Goal: Transaction & Acquisition: Purchase product/service

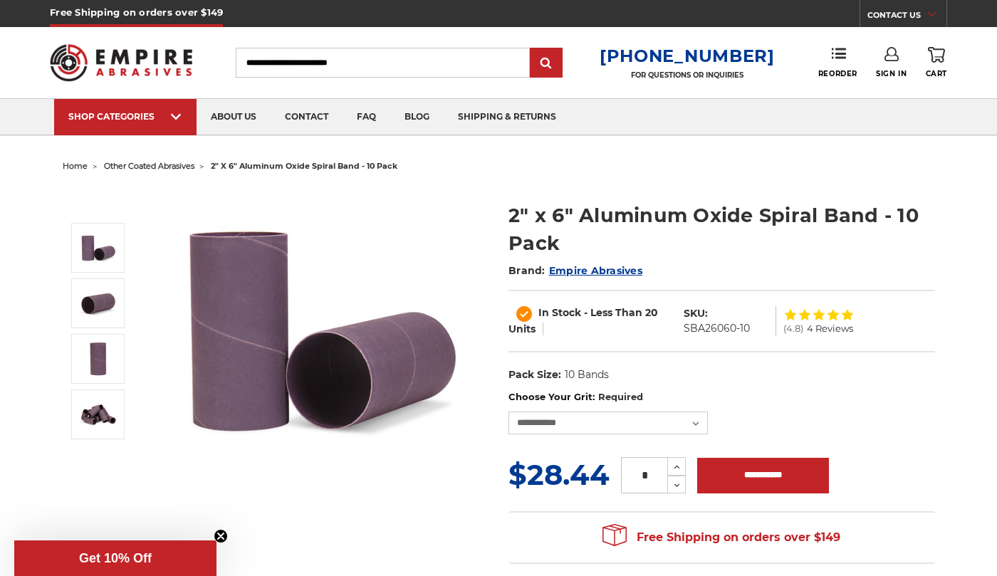
click at [654, 408] on div "**********" at bounding box center [721, 412] width 426 height 44
click at [681, 429] on select "**********" at bounding box center [607, 422] width 199 height 23
click at [508, 411] on select "**********" at bounding box center [607, 422] width 199 height 23
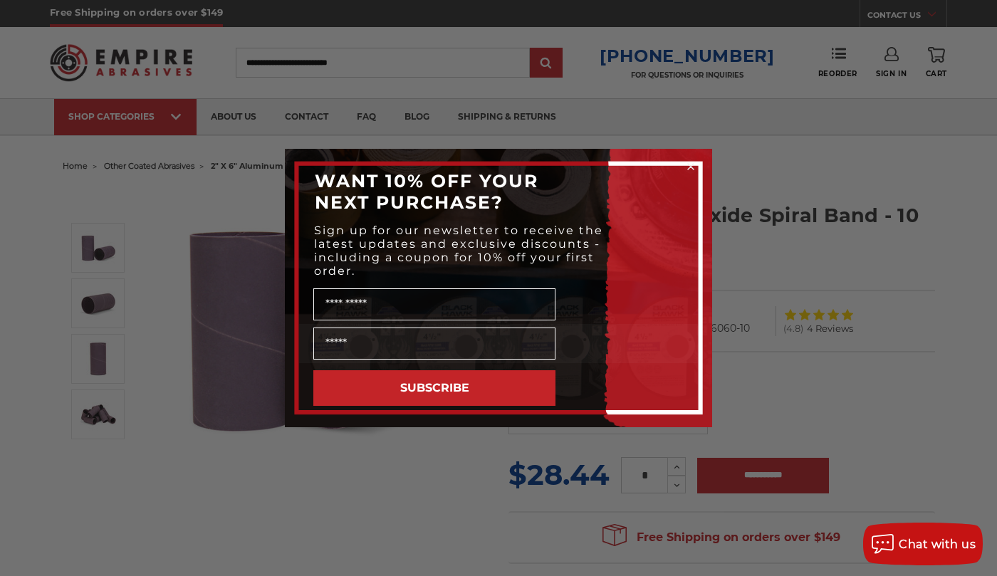
click at [687, 164] on circle "Close dialog" at bounding box center [691, 167] width 14 height 14
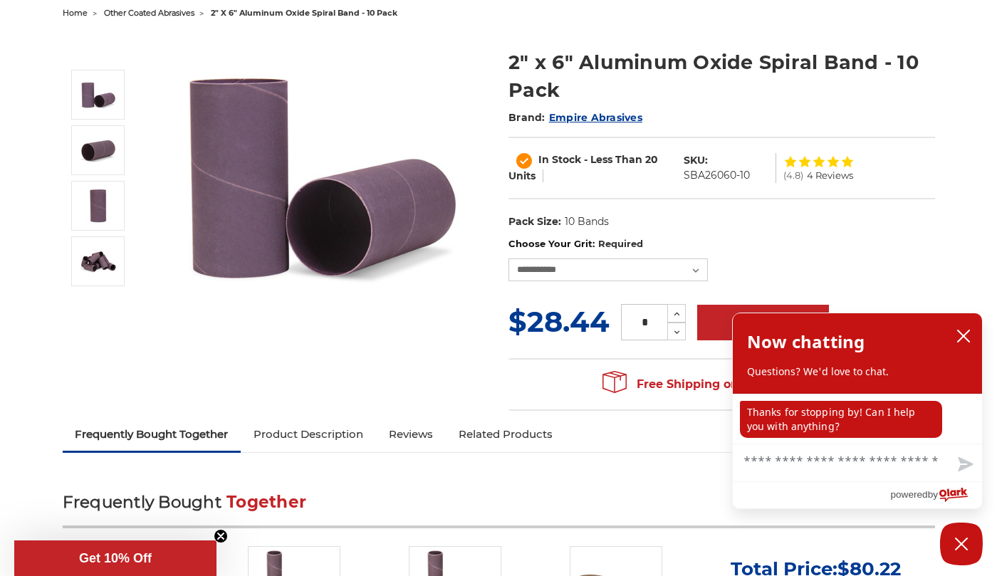
scroll to position [142, 0]
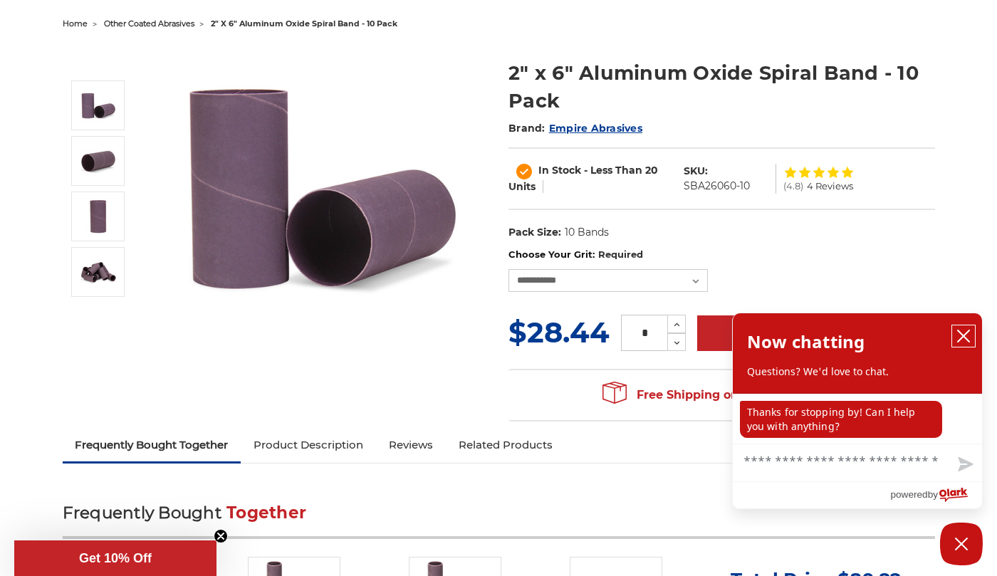
click at [961, 331] on icon "close chatbox" at bounding box center [963, 336] width 14 height 14
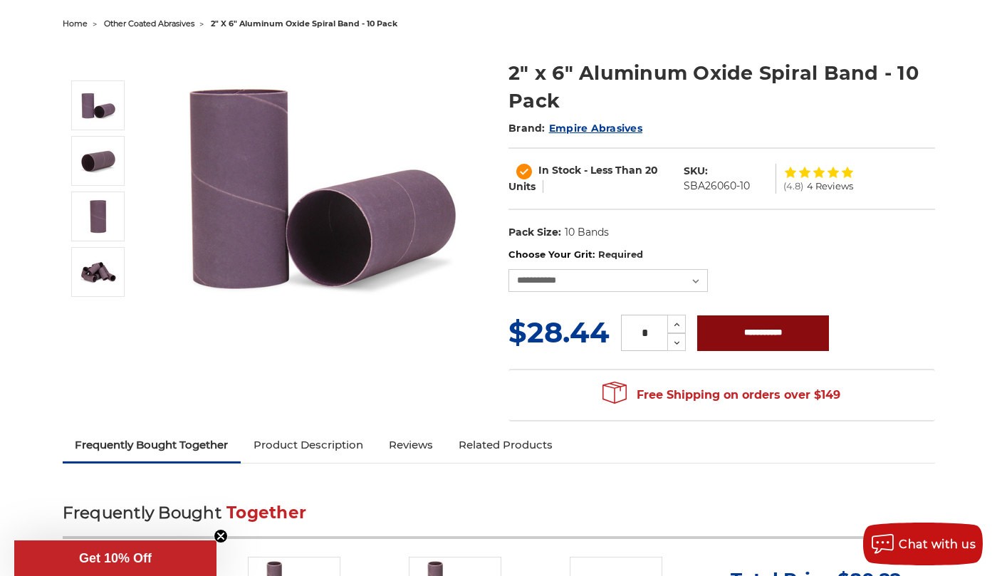
click at [767, 329] on input "**********" at bounding box center [763, 333] width 132 height 36
type input "**********"
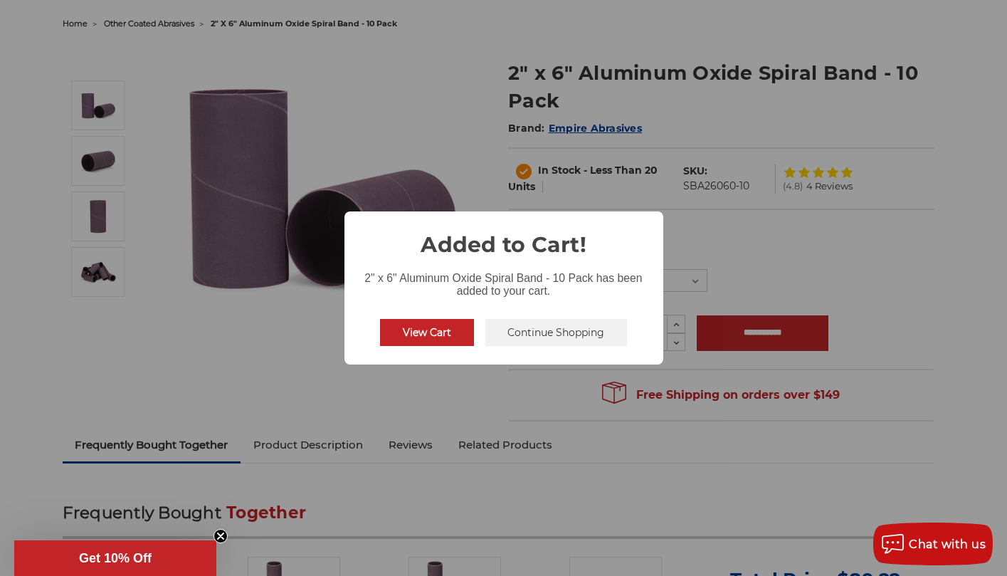
click at [599, 337] on button "Continue Shopping" at bounding box center [557, 332] width 142 height 27
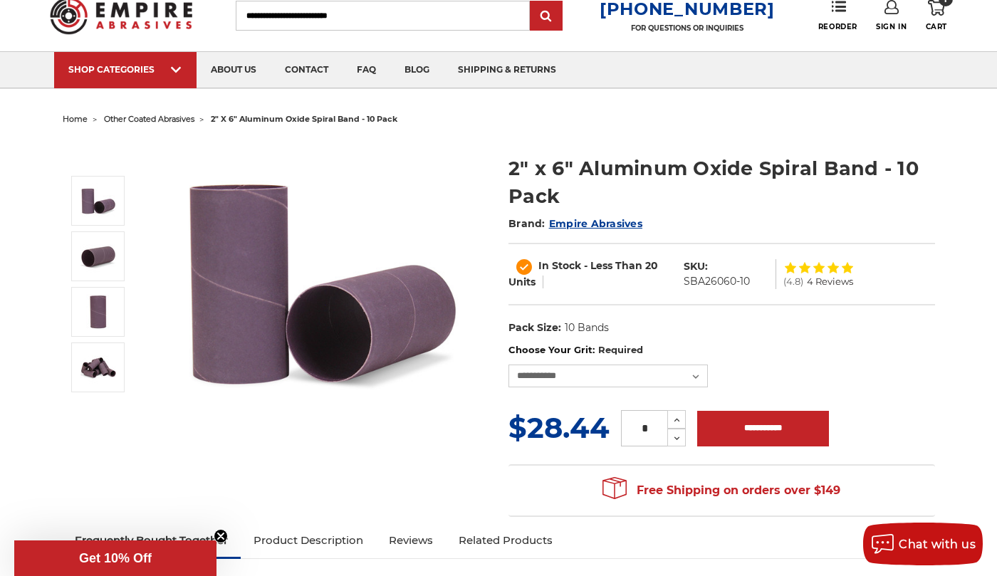
scroll to position [0, 0]
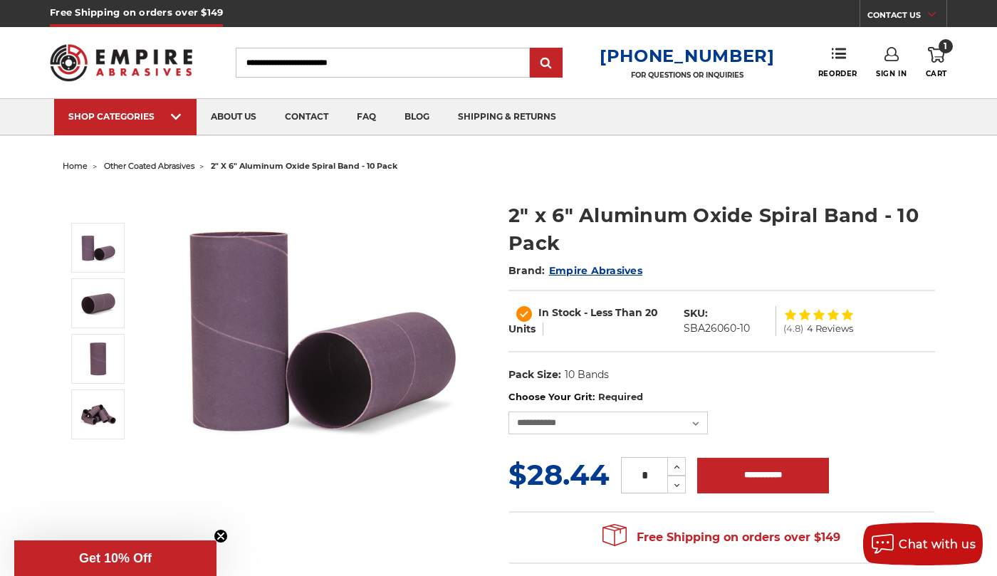
click at [166, 168] on span "other coated abrasives" at bounding box center [149, 166] width 90 height 10
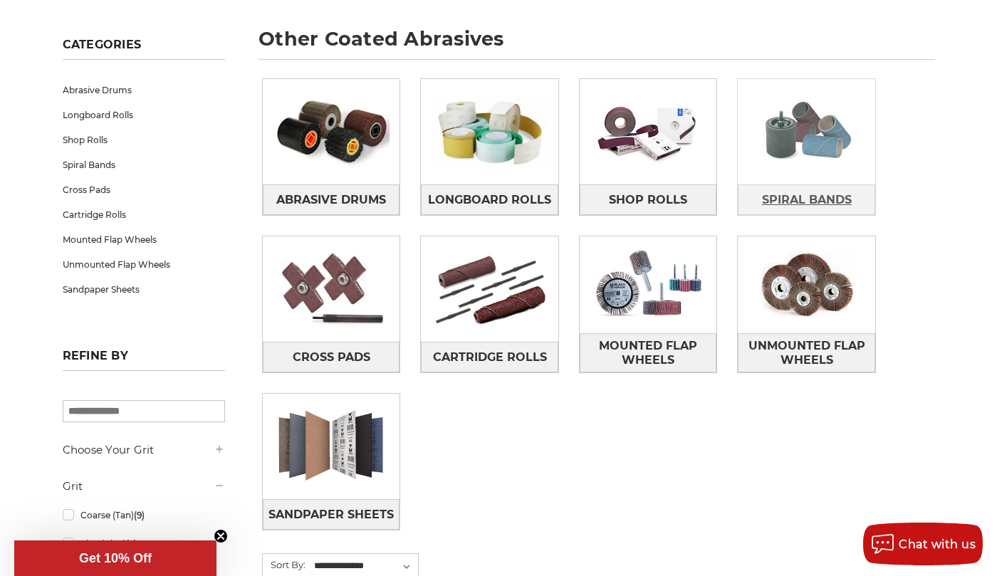
scroll to position [214, 0]
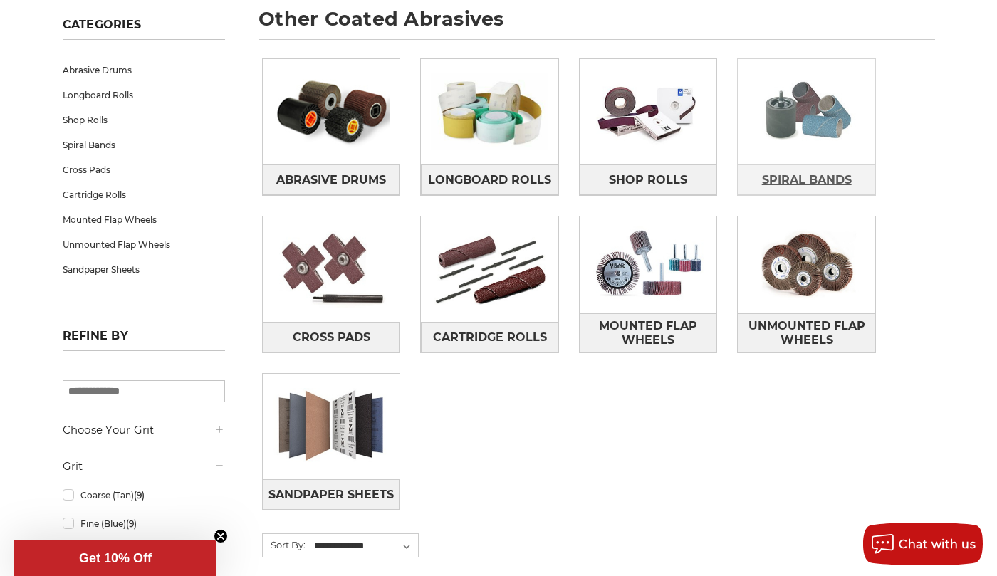
click at [809, 187] on span "Spiral Bands" at bounding box center [807, 180] width 90 height 24
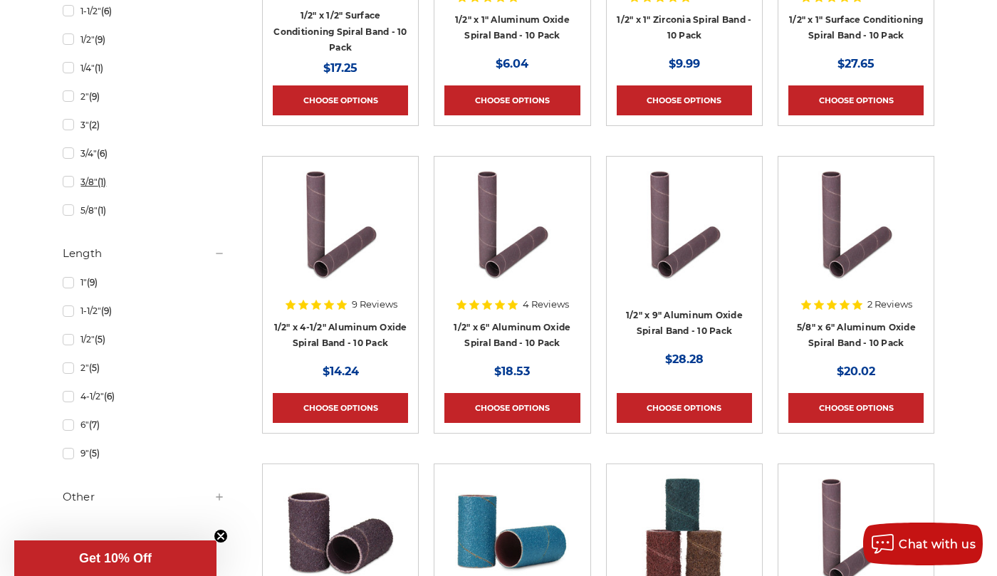
scroll to position [783, 0]
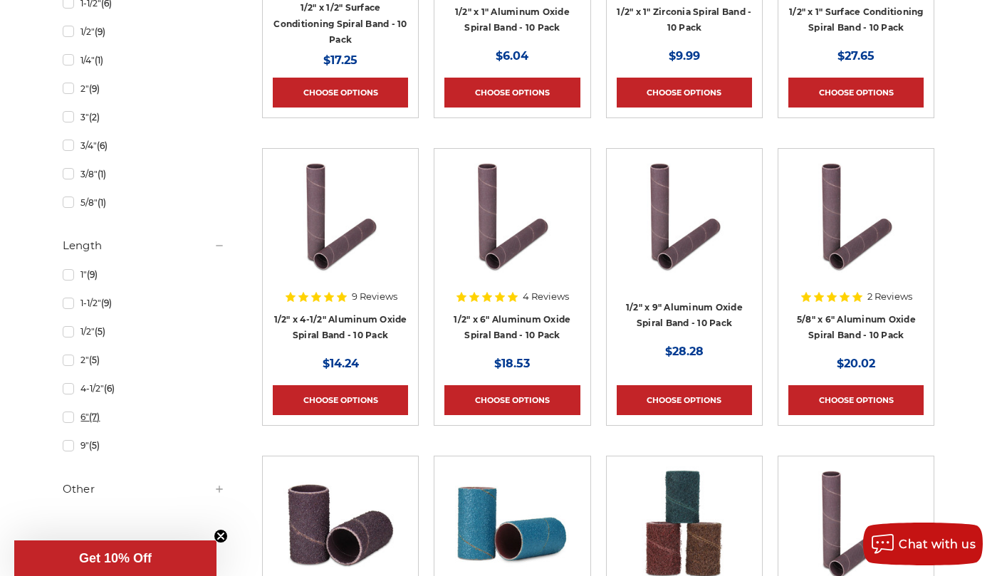
click at [65, 423] on link "6" (7)" at bounding box center [144, 416] width 162 height 25
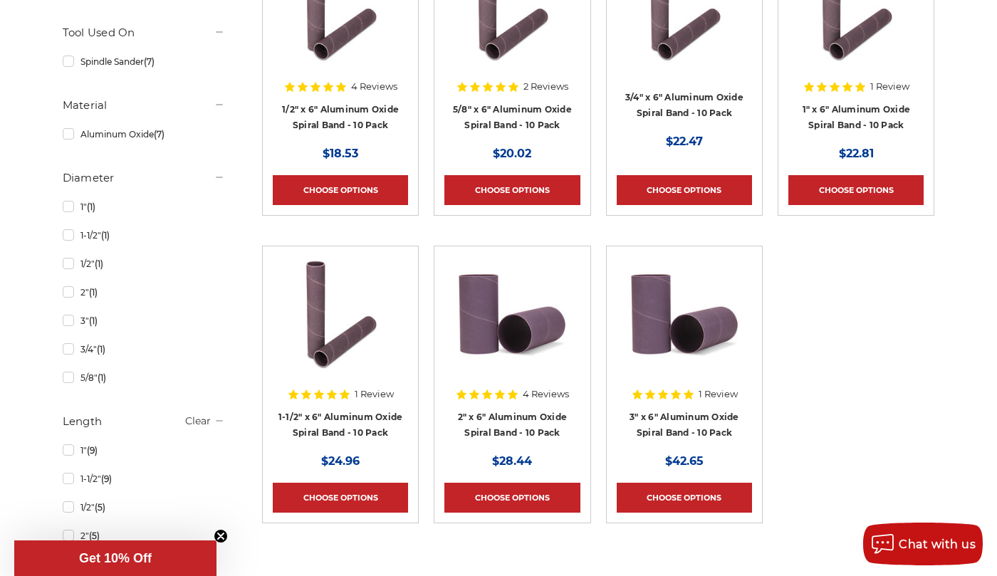
scroll to position [570, 0]
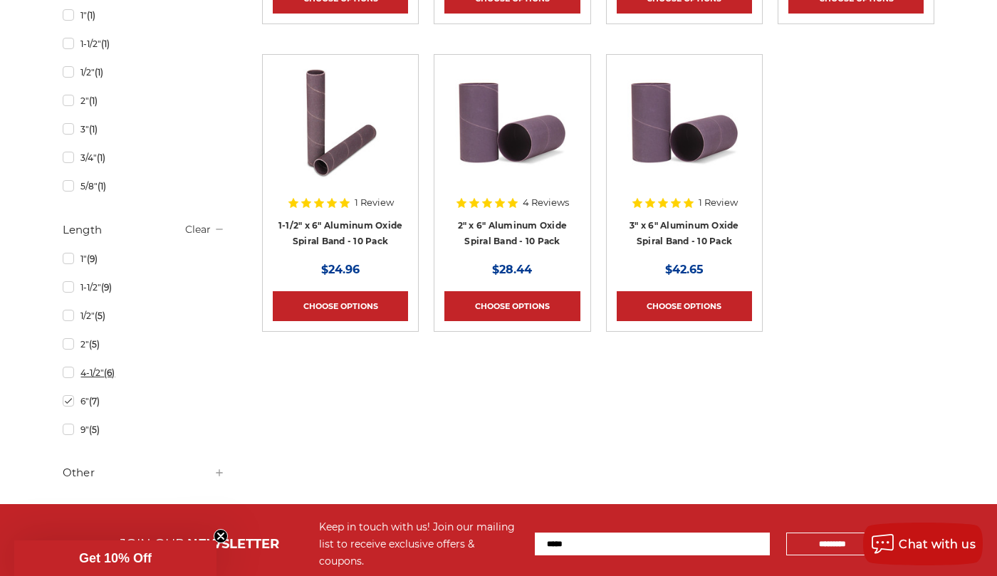
click at [68, 375] on link "4-1/2" (6)" at bounding box center [144, 372] width 162 height 25
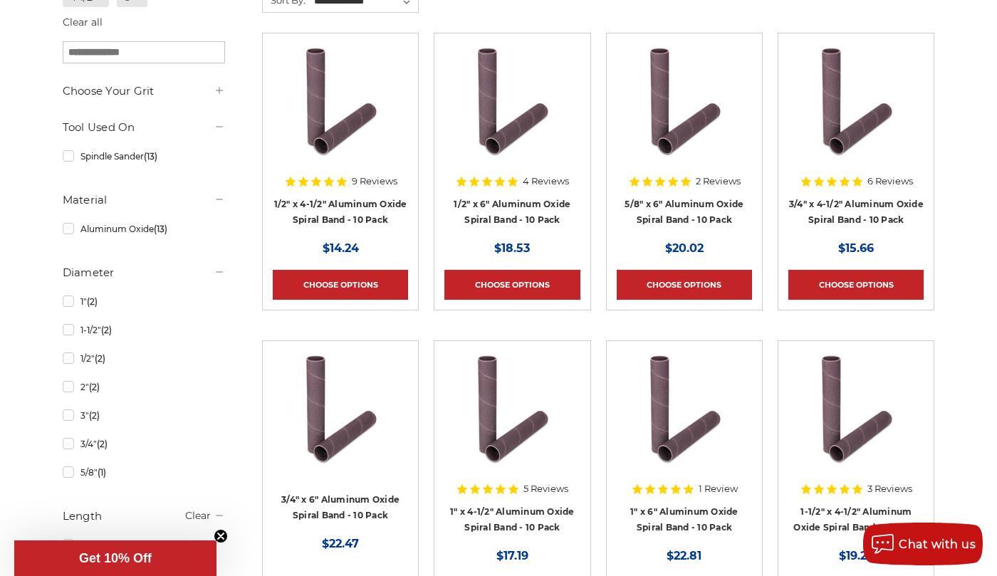
scroll to position [142, 0]
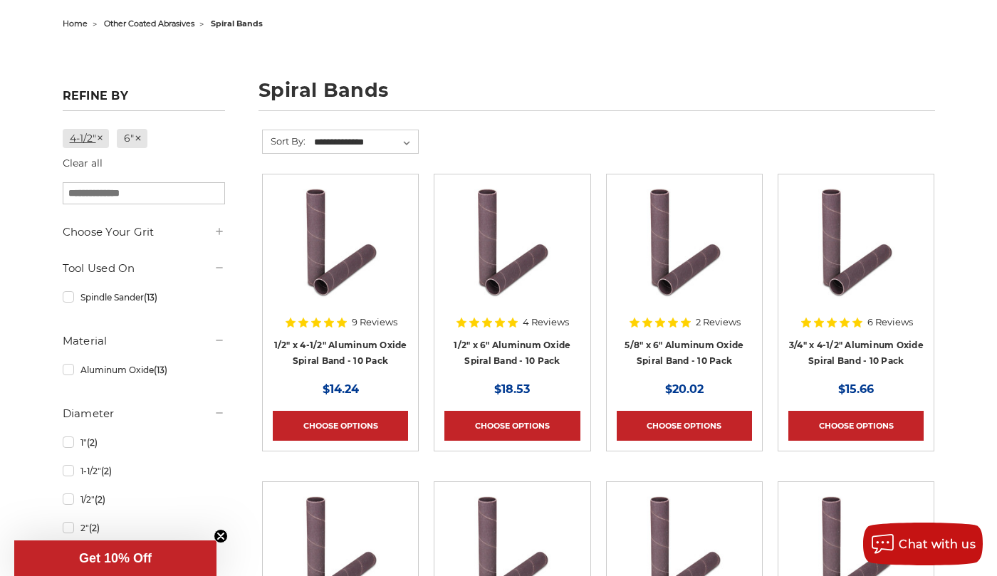
click at [103, 140] on icon at bounding box center [100, 138] width 9 height 9
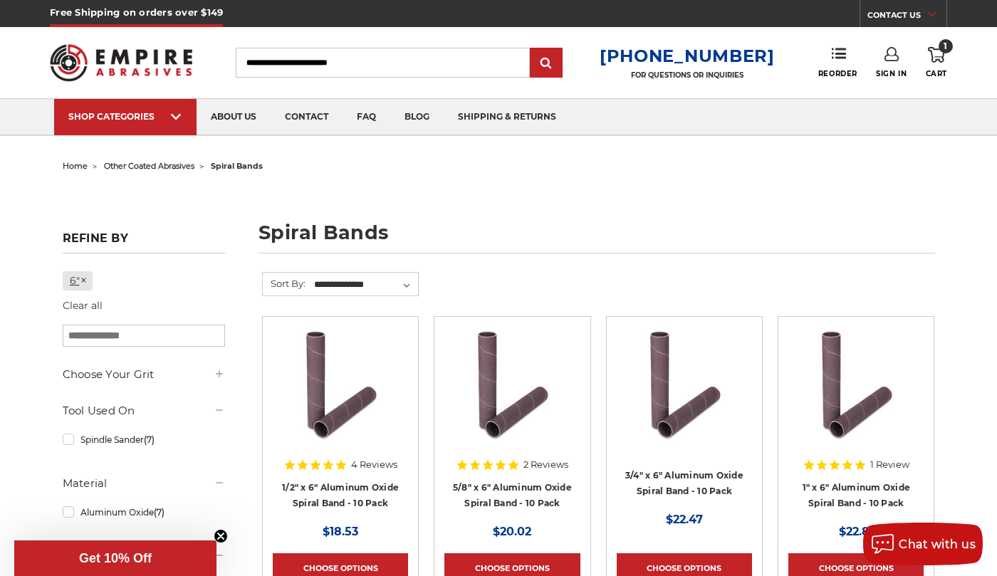
click at [83, 282] on icon at bounding box center [84, 280] width 9 height 9
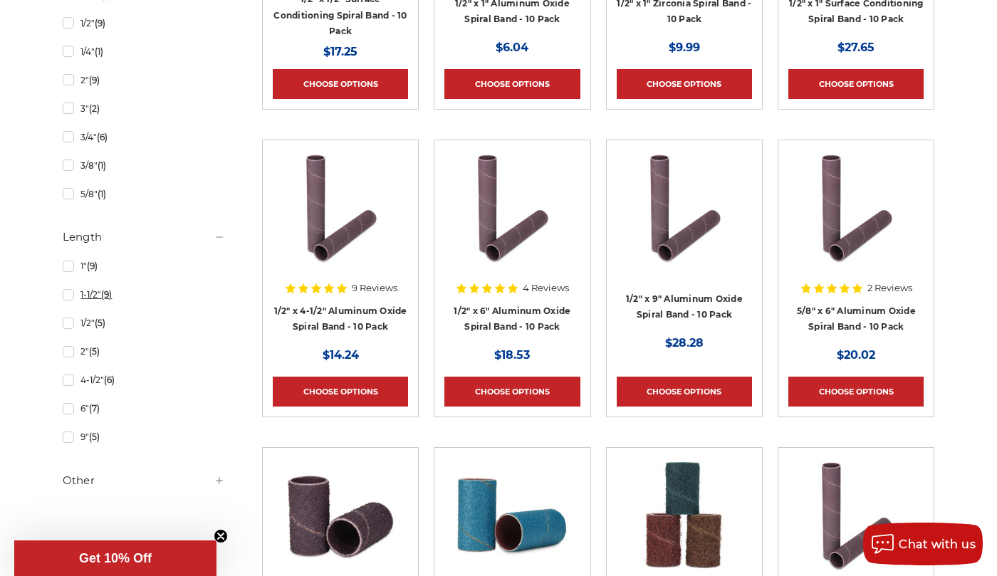
scroll to position [925, 0]
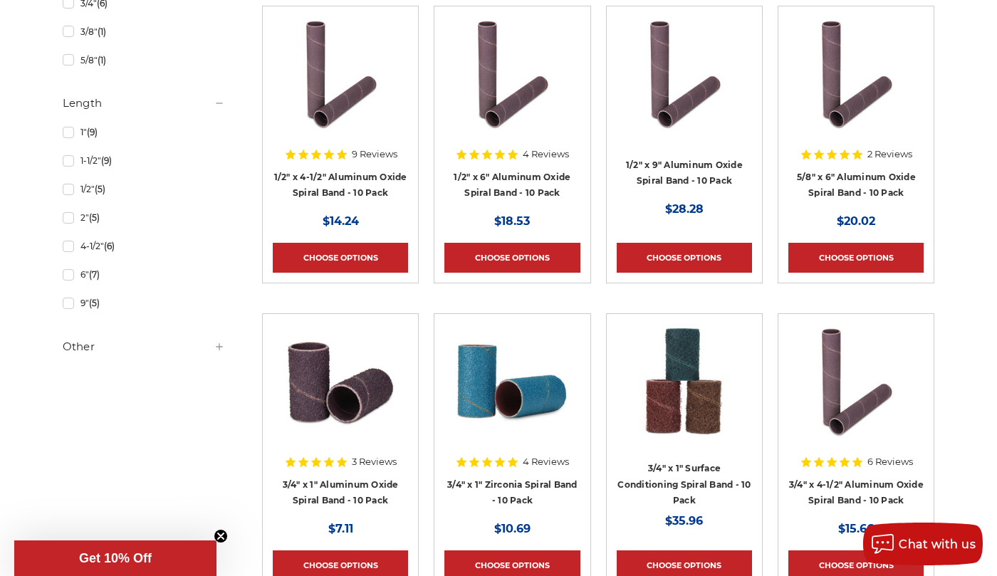
click at [82, 353] on h5 "Other" at bounding box center [144, 346] width 162 height 17
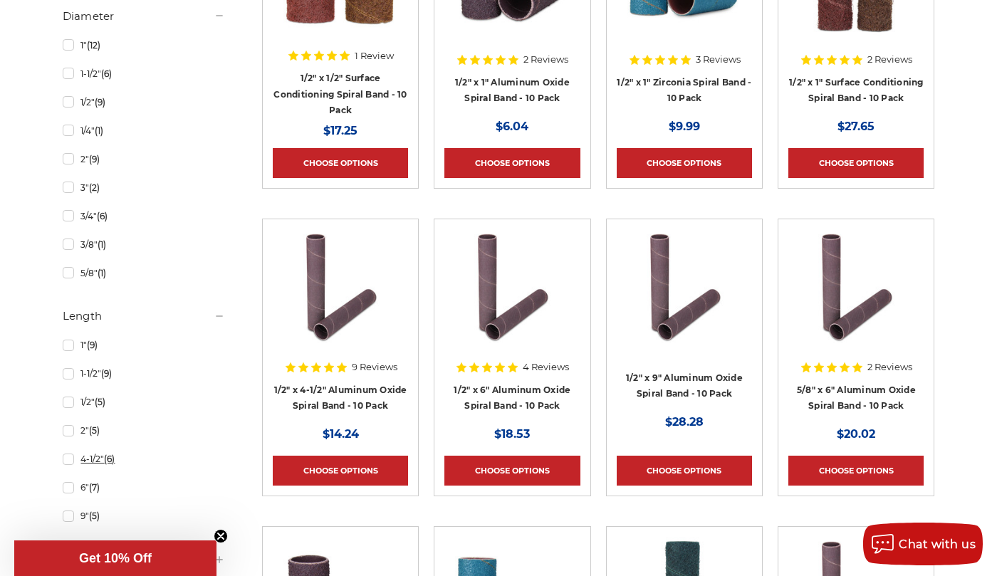
scroll to position [712, 0]
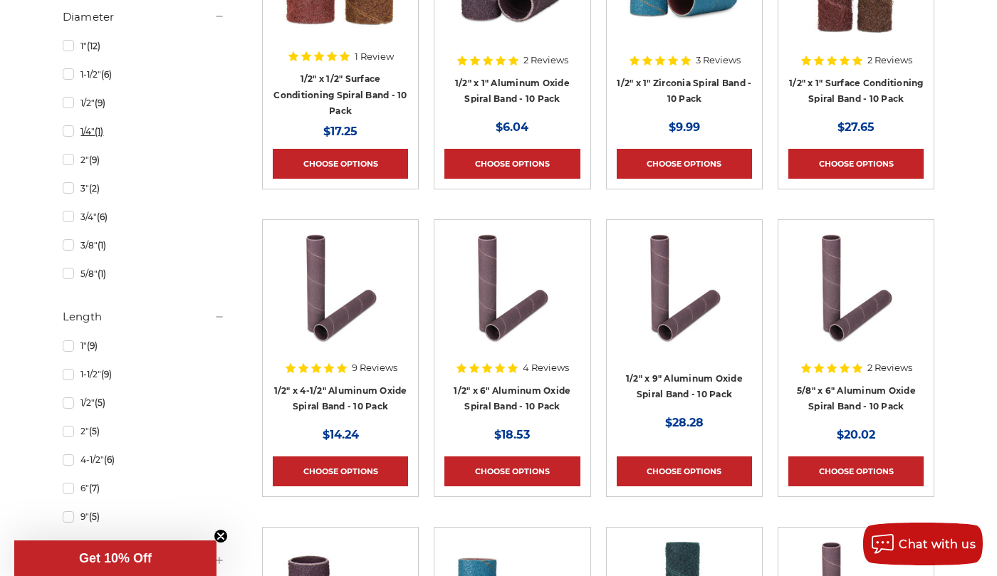
click at [83, 140] on link "1/4" (1)" at bounding box center [144, 131] width 162 height 25
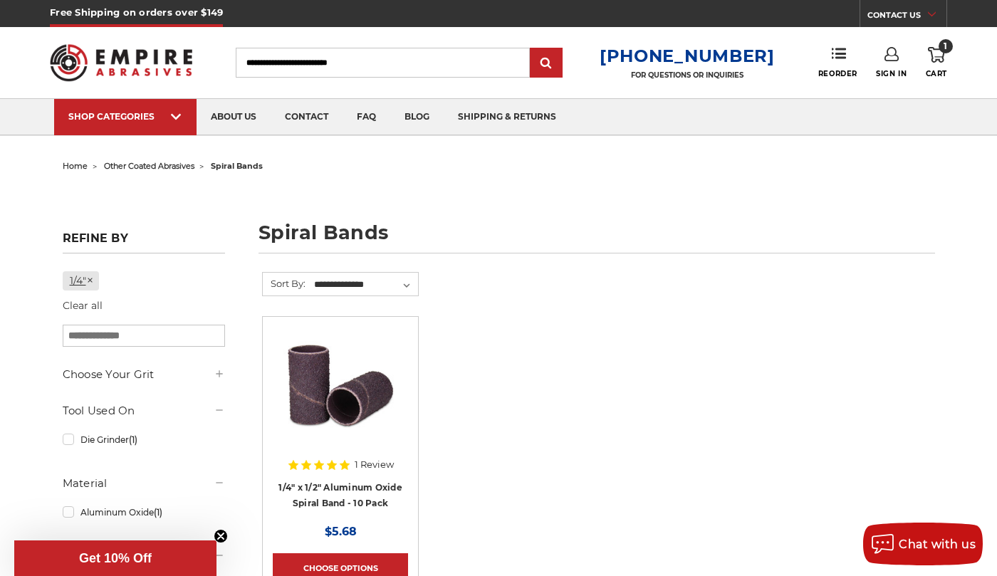
click at [93, 283] on icon at bounding box center [90, 280] width 9 height 9
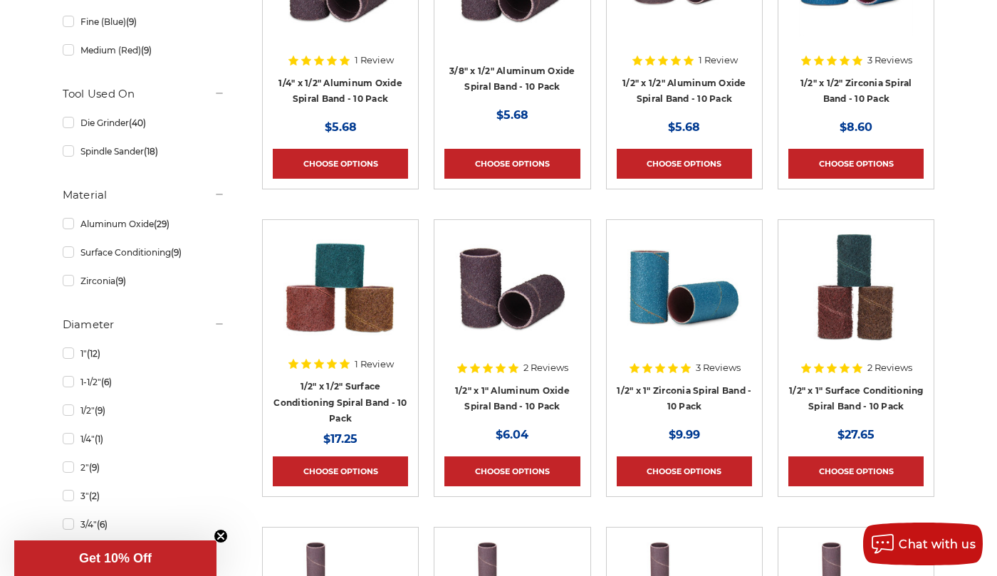
scroll to position [427, 0]
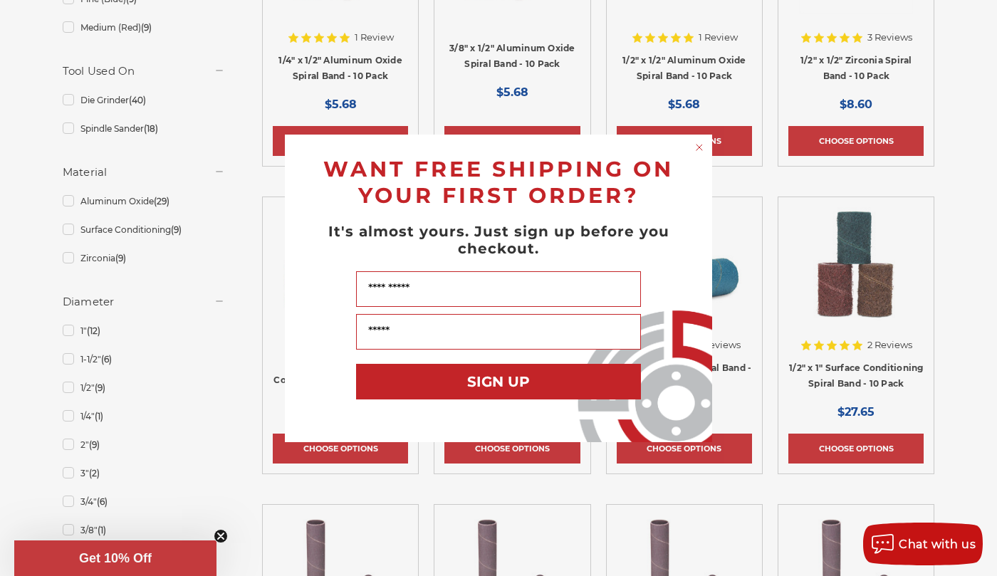
click at [699, 149] on circle "Close dialog" at bounding box center [700, 147] width 14 height 14
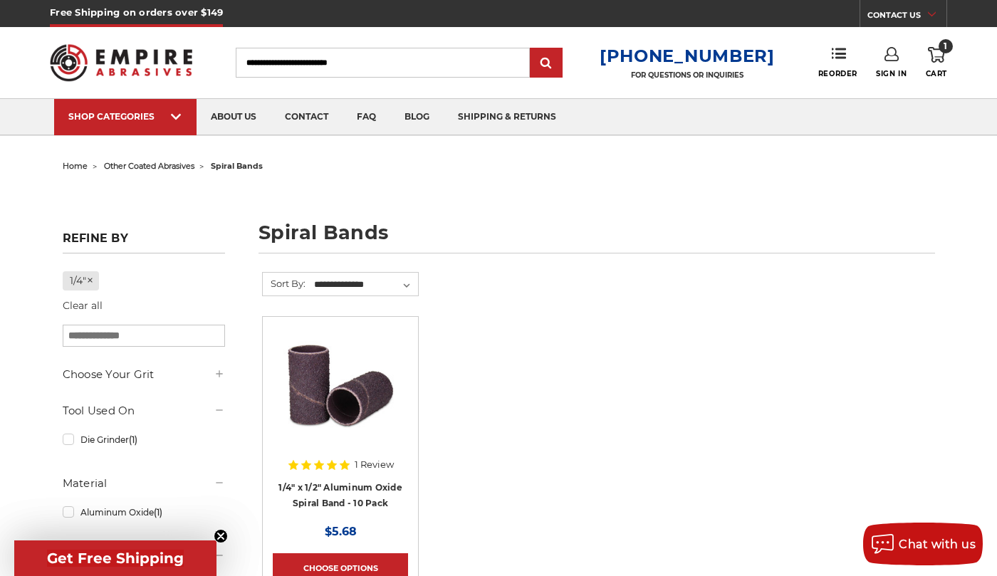
scroll to position [706, 0]
